Goal: Navigation & Orientation: Find specific page/section

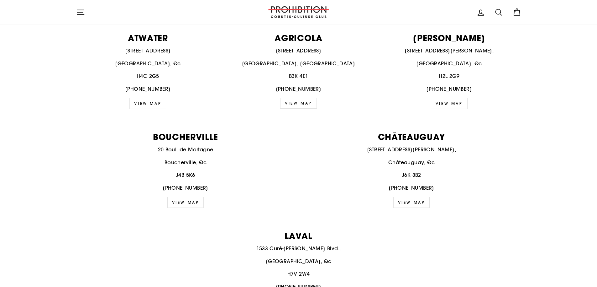
scroll to position [123, 0]
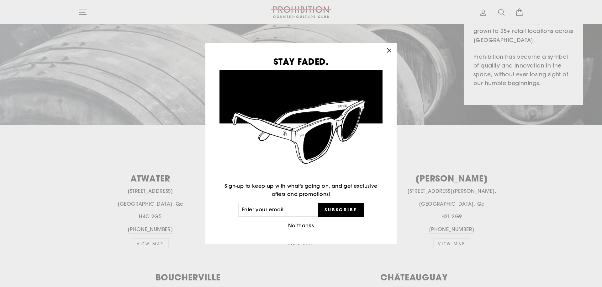
click at [388, 54] on icon "button" at bounding box center [389, 50] width 9 height 9
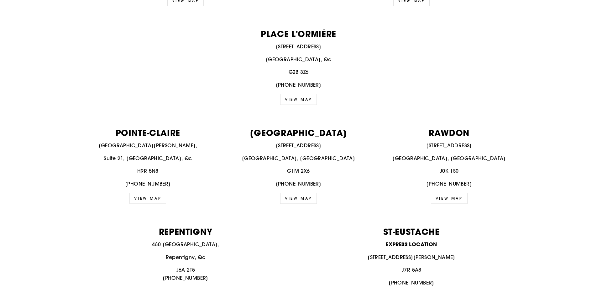
scroll to position [0, 0]
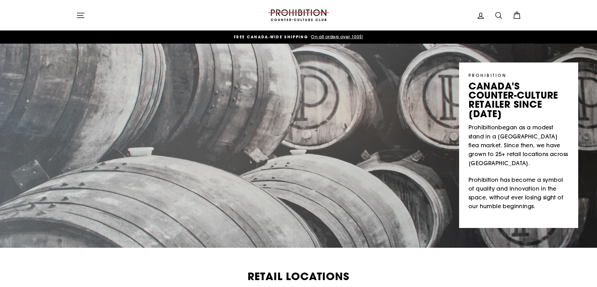
click at [306, 12] on img at bounding box center [299, 15] width 63 height 12
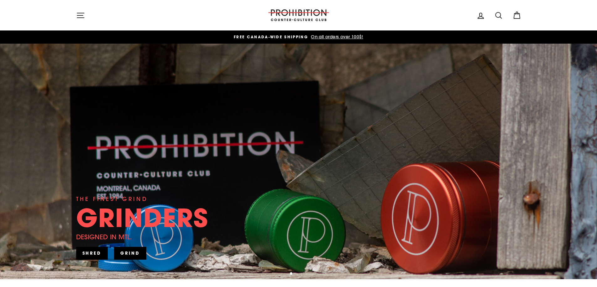
click at [84, 16] on icon "button" at bounding box center [80, 15] width 9 height 9
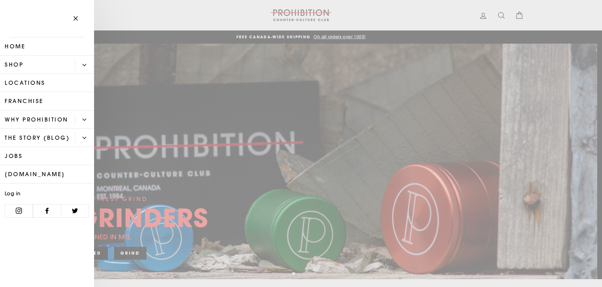
click at [84, 63] on icon "Primary" at bounding box center [84, 65] width 4 height 4
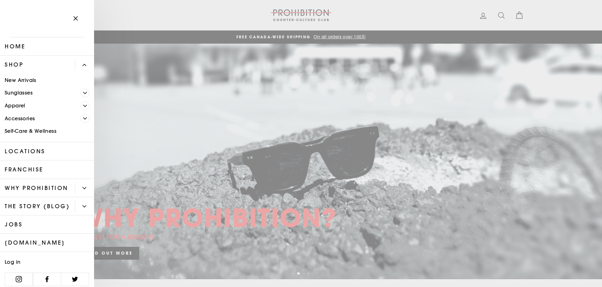
click at [39, 130] on link "Self-Care & Wellness" at bounding box center [47, 131] width 94 height 13
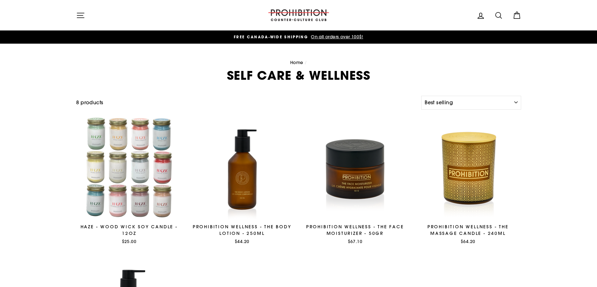
select select "best-selling"
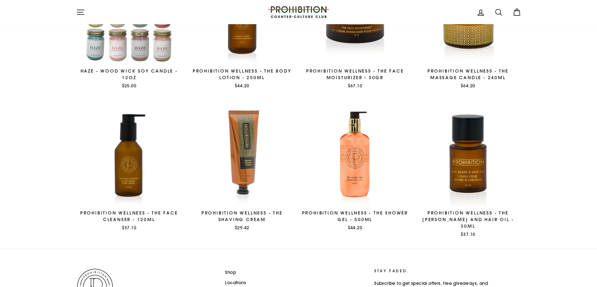
scroll to position [225, 0]
